Goal: Transaction & Acquisition: Purchase product/service

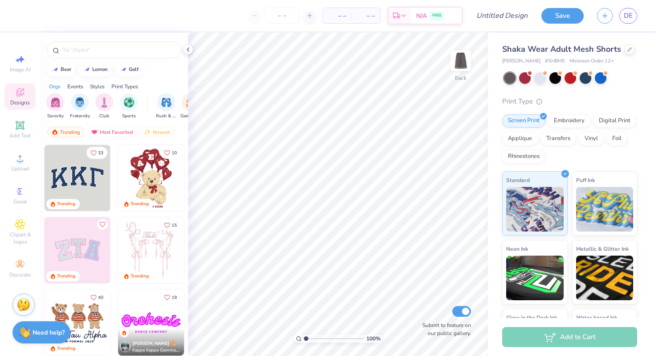
click at [80, 168] on img at bounding box center [78, 178] width 66 height 66
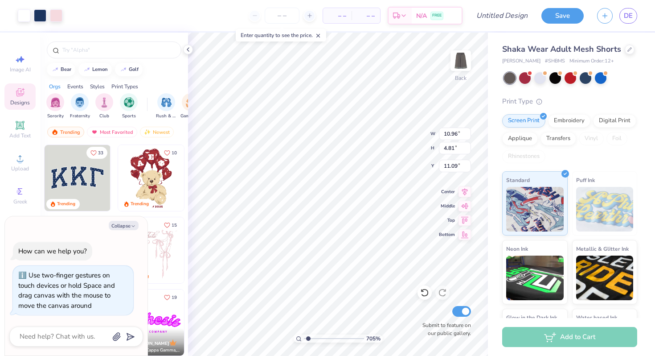
type input "1"
drag, startPoint x: 305, startPoint y: 338, endPoint x: 269, endPoint y: 323, distance: 39.2
click at [304, 334] on input "range" at bounding box center [334, 338] width 60 height 8
click at [468, 307] on input "Submit to feature on our public gallery." at bounding box center [461, 311] width 19 height 11
checkbox input "false"
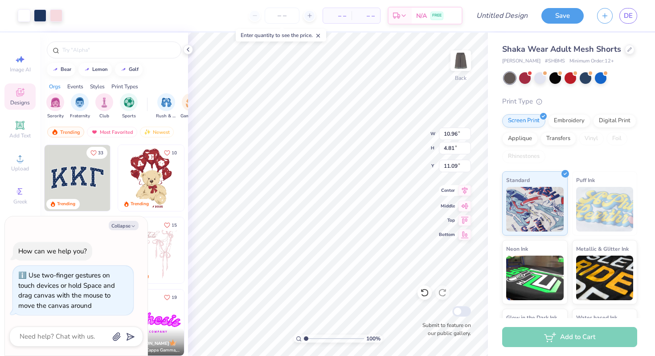
click at [461, 194] on icon at bounding box center [465, 190] width 12 height 11
click at [465, 203] on icon at bounding box center [465, 204] width 12 height 11
type textarea "x"
type input "11.62"
type textarea "x"
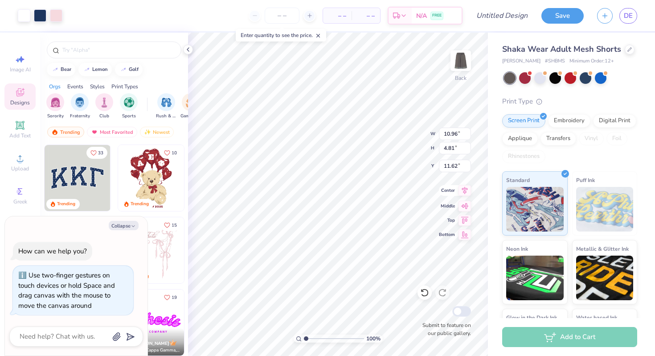
type input "15.43"
type textarea "x"
type input "19.16"
type textarea "x"
click at [425, 292] on div "100 % Back W 10.96 10.96 " H 4.81 4.81 " Y 19.16 19.16 " Center Middle Top Bott…" at bounding box center [338, 194] width 300 height 323
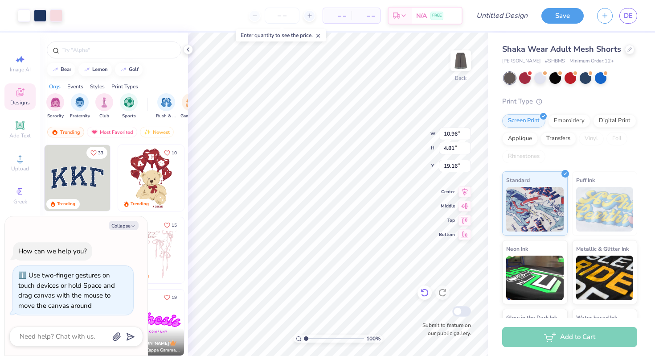
type input "20.73"
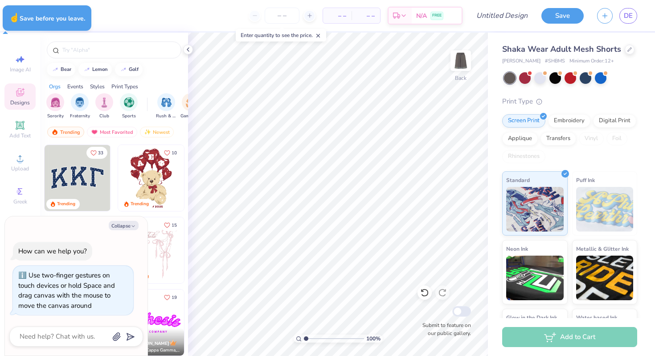
type textarea "x"
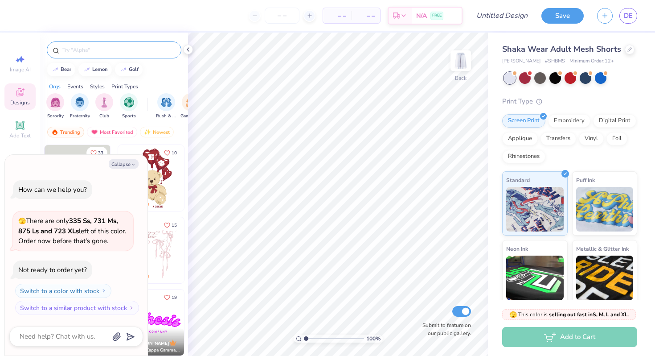
type textarea "x"
click at [131, 51] on input "text" at bounding box center [119, 49] width 114 height 9
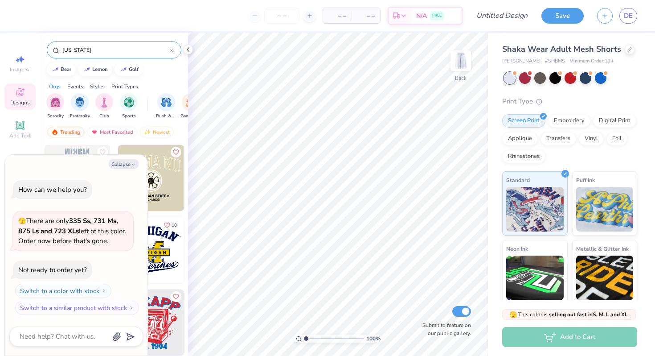
type input "[US_STATE]"
click at [136, 166] on button "Collapse" at bounding box center [124, 163] width 30 height 9
type textarea "x"
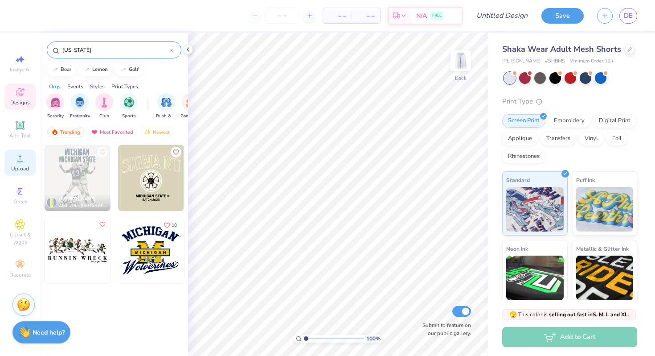
click at [27, 152] on div "Upload" at bounding box center [19, 162] width 31 height 26
click at [25, 168] on span "Upload" at bounding box center [20, 168] width 18 height 7
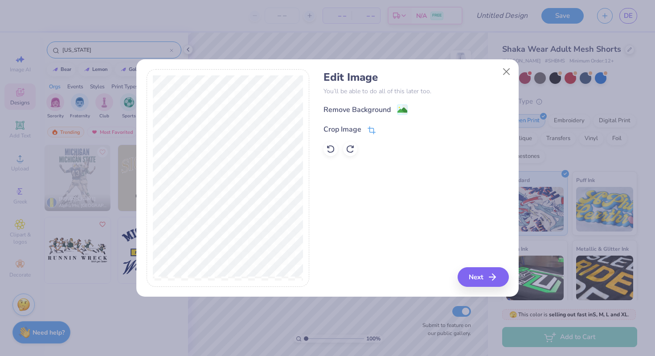
click at [374, 131] on icon at bounding box center [372, 130] width 8 height 8
click at [485, 272] on div "Edit Image You’ll be able to do all of this later too. Remove Background Crop I…" at bounding box center [416, 178] width 185 height 218
click at [386, 131] on icon at bounding box center [386, 128] width 5 height 5
click at [406, 116] on div "Remove Background Crop Image" at bounding box center [416, 130] width 185 height 52
click at [405, 113] on image at bounding box center [403, 111] width 10 height 10
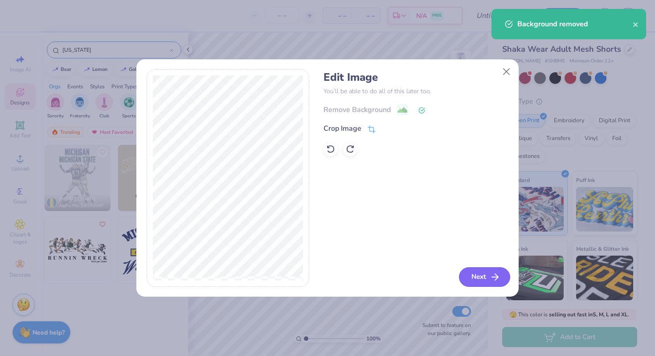
click at [472, 274] on button "Next" at bounding box center [484, 277] width 51 height 20
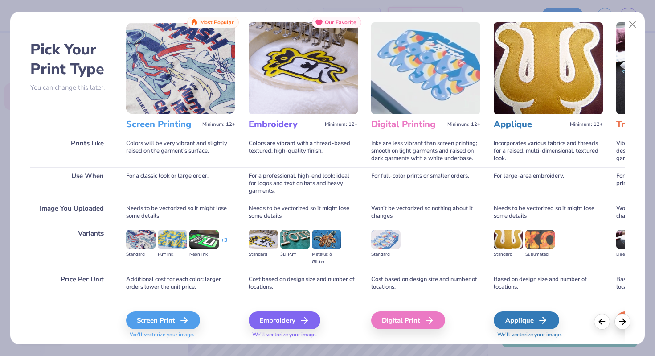
scroll to position [44, 0]
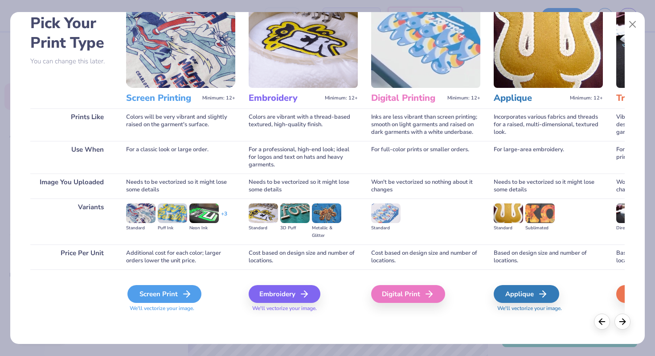
click at [177, 295] on div "Screen Print" at bounding box center [164, 294] width 74 height 18
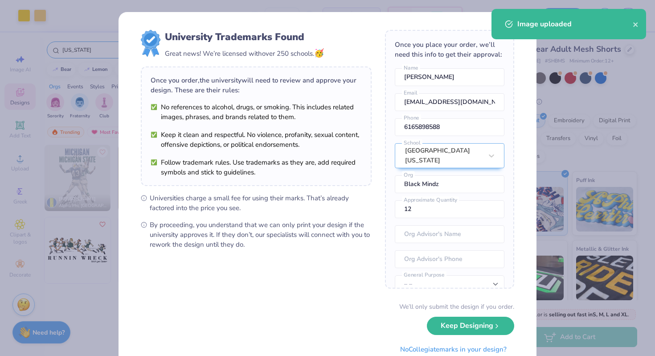
click at [303, 180] on body "Art colors – – Per Item – – Total Est. Delivery N/A FREE Design Title Save DE I…" at bounding box center [327, 178] width 655 height 356
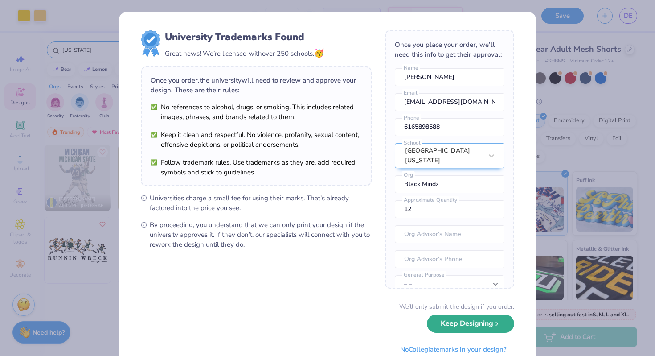
click at [447, 321] on button "Keep Designing" at bounding box center [470, 323] width 87 height 18
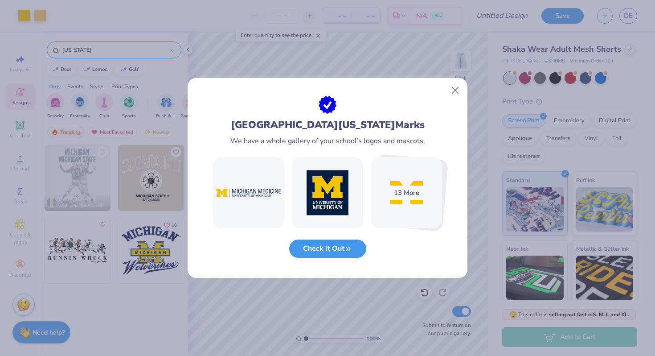
click at [333, 243] on button "Check It Out" at bounding box center [327, 248] width 77 height 18
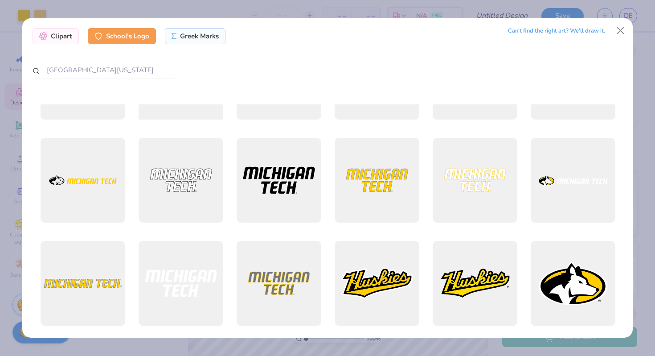
scroll to position [2151, 0]
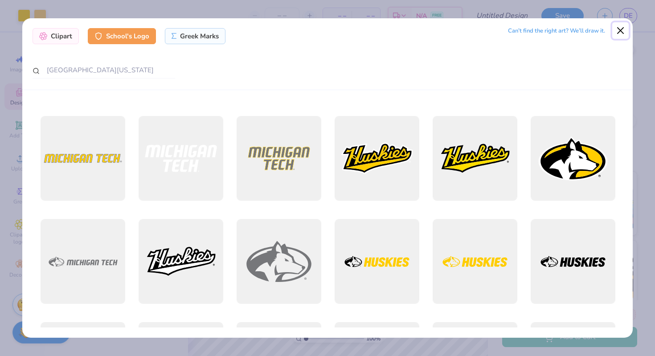
click at [619, 29] on button "Close" at bounding box center [620, 30] width 17 height 17
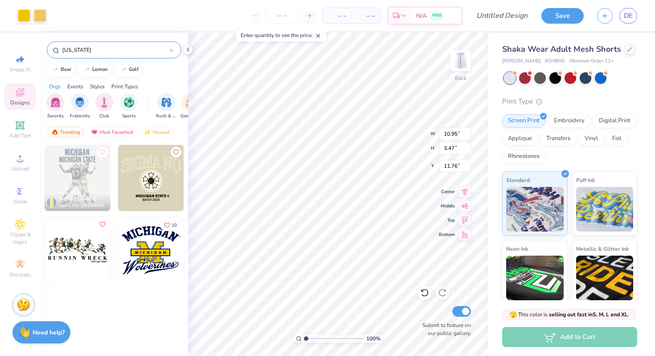
click at [518, 334] on div "Add to Cart" at bounding box center [569, 337] width 135 height 20
click at [465, 312] on input "Submit to feature on our public gallery." at bounding box center [461, 311] width 19 height 11
checkbox input "false"
click at [465, 62] on img at bounding box center [461, 61] width 36 height 36
click at [464, 62] on img at bounding box center [461, 61] width 36 height 36
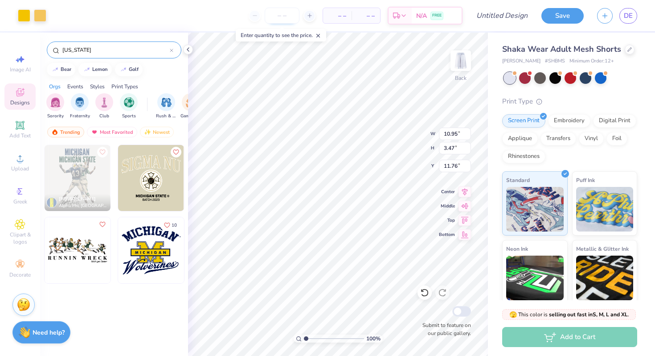
click at [290, 18] on input "number" at bounding box center [282, 16] width 35 height 16
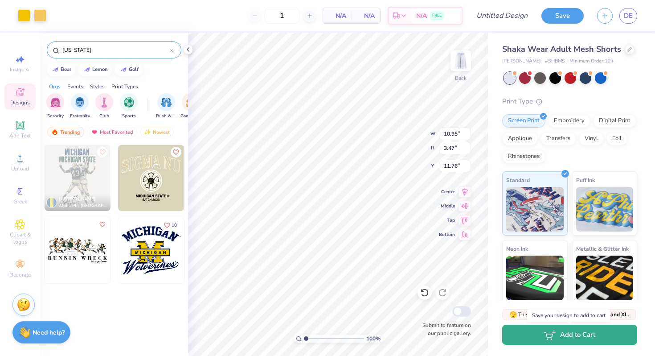
type input "12"
click at [516, 332] on button "Add to Cart" at bounding box center [569, 335] width 135 height 20
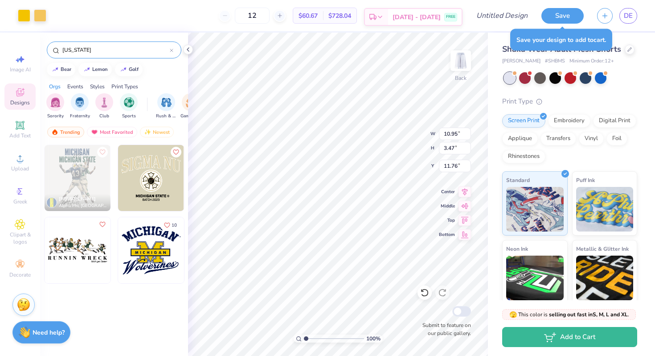
click at [388, 22] on div "Est. Delivery" at bounding box center [376, 17] width 23 height 16
